Goal: Transaction & Acquisition: Purchase product/service

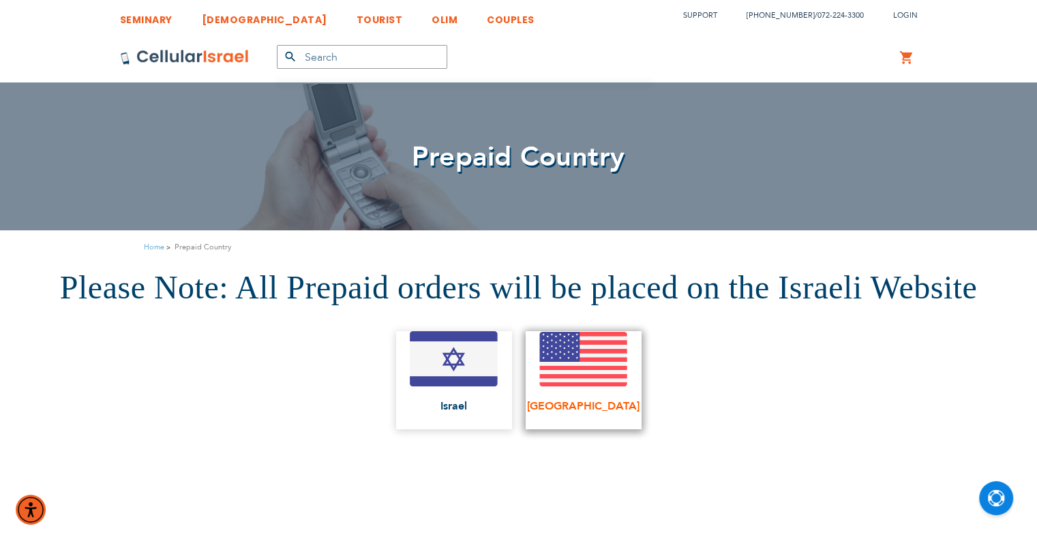
click at [575, 405] on span "[GEOGRAPHIC_DATA]" at bounding box center [583, 406] width 112 height 12
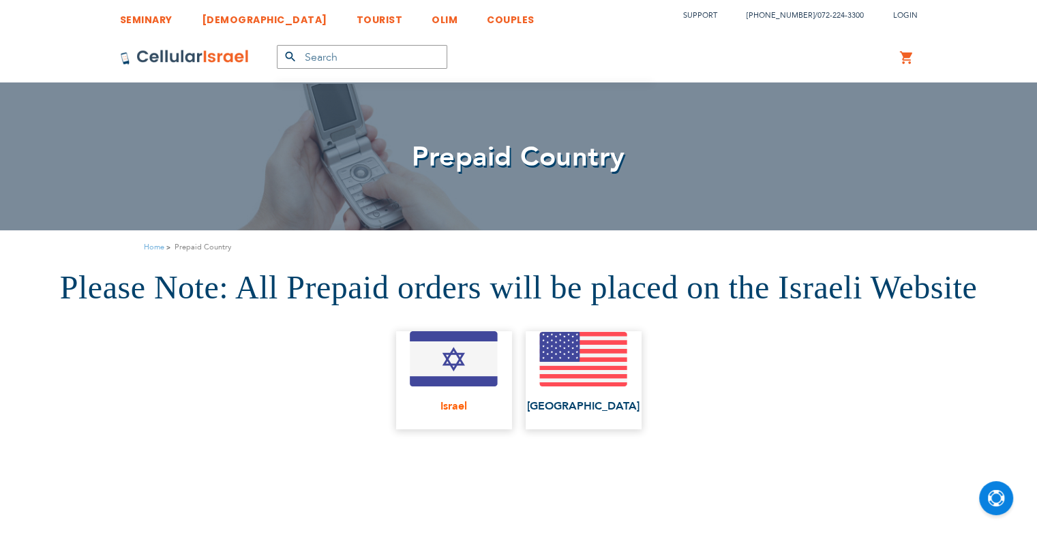
click at [444, 337] on img at bounding box center [454, 358] width 89 height 55
